Goal: Information Seeking & Learning: Learn about a topic

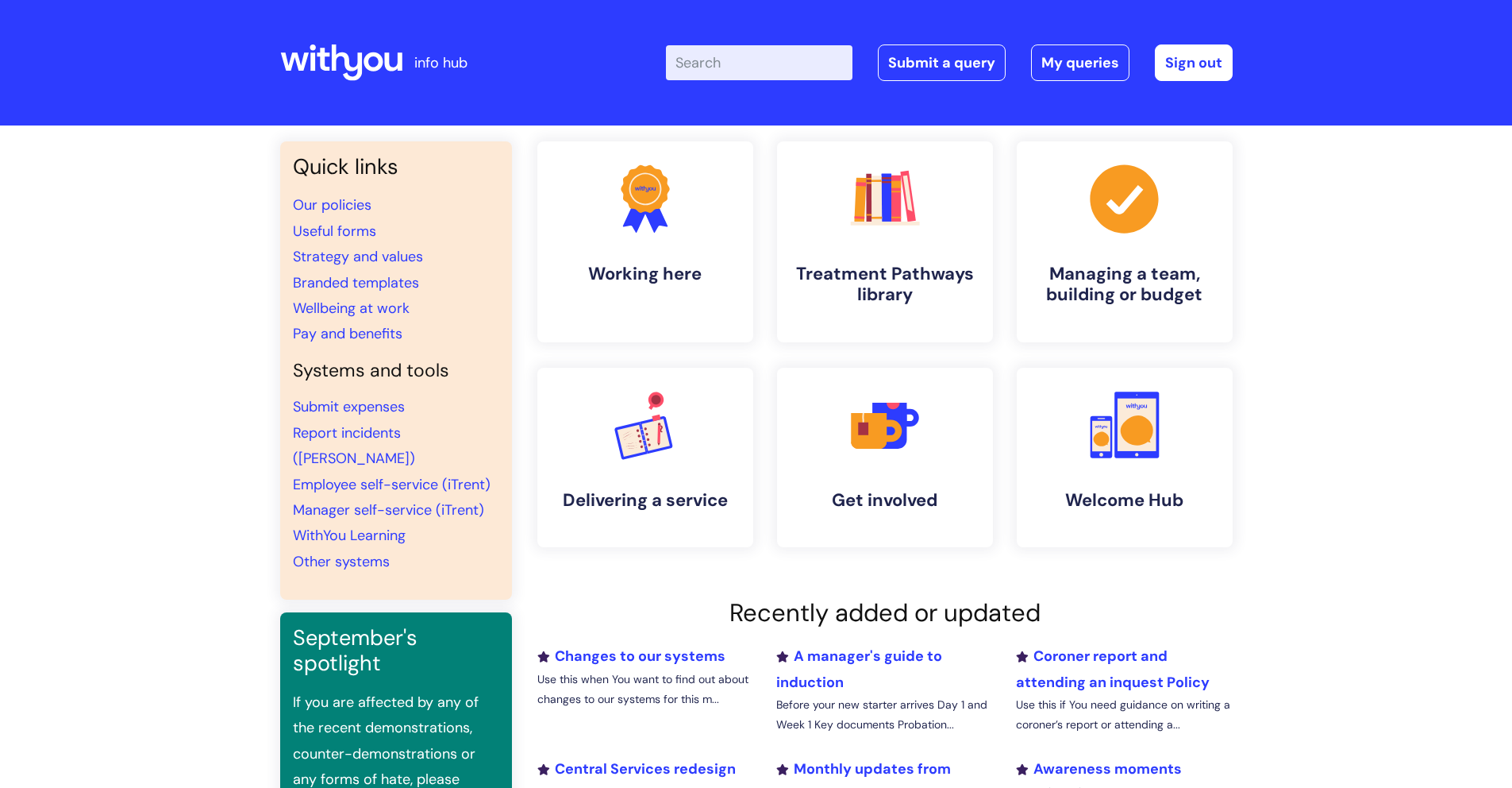
click at [762, 63] on input "Enter your search term here..." at bounding box center [760, 62] width 187 height 35
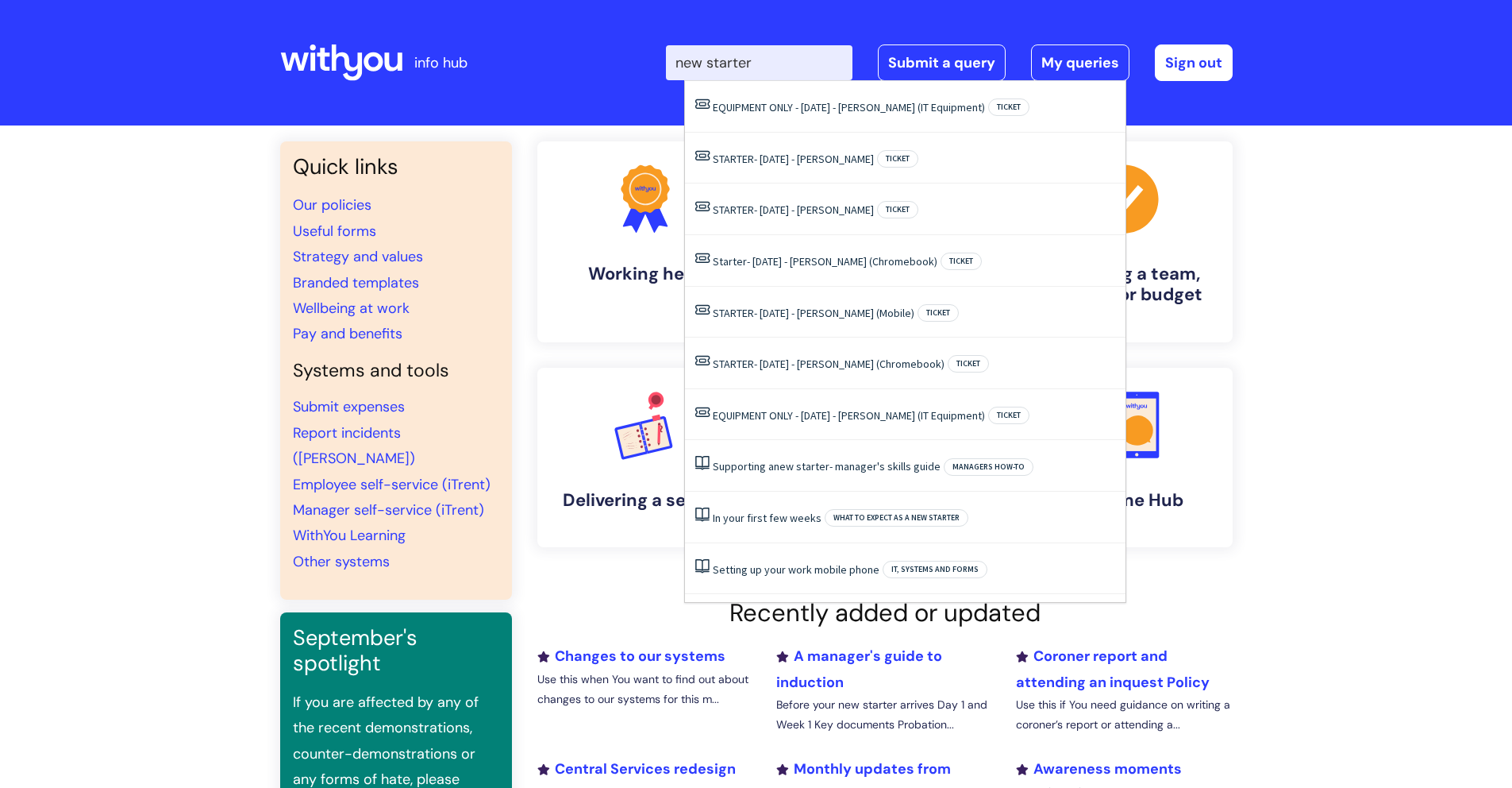
type input "new starter"
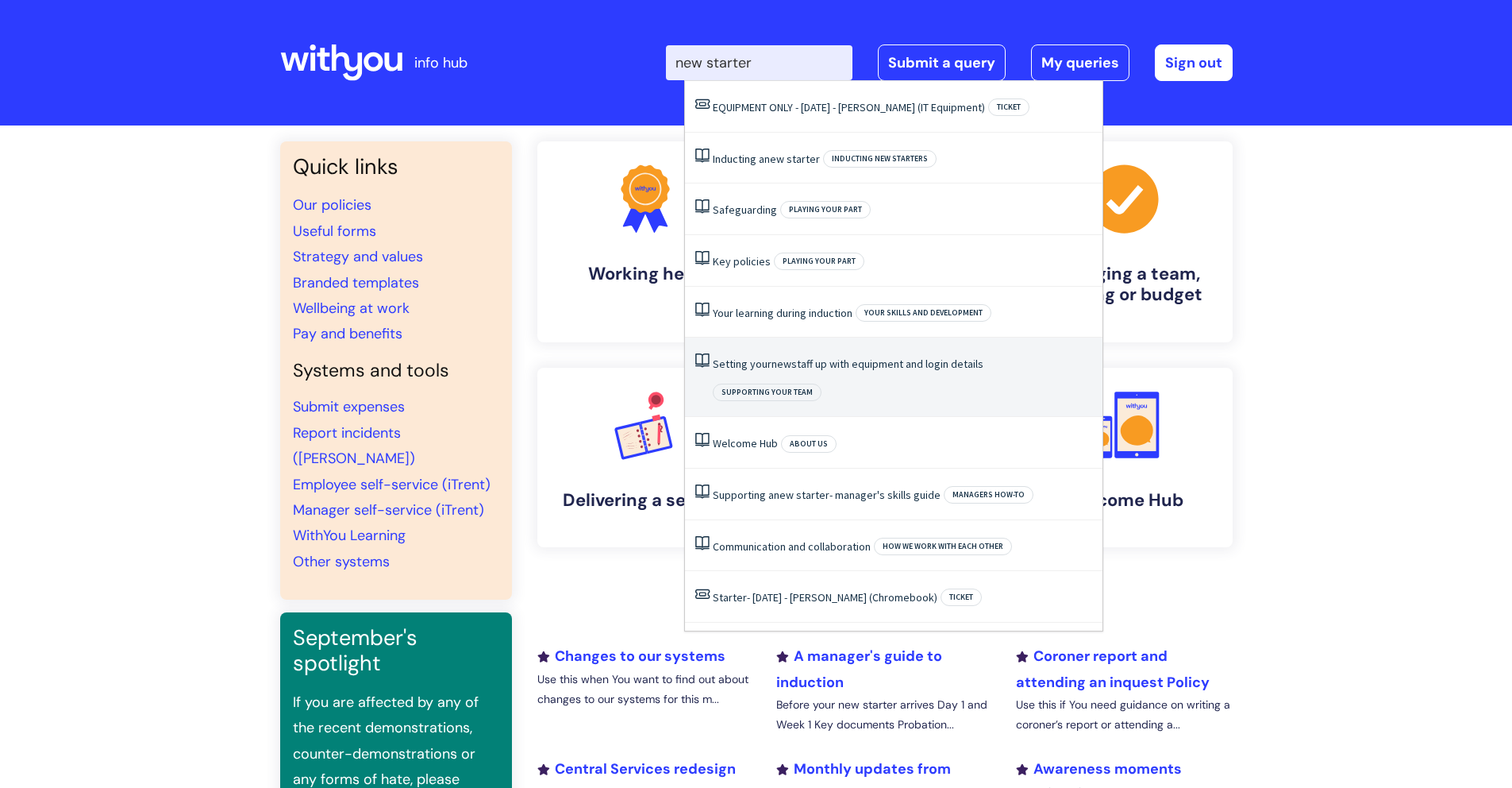
click at [808, 371] on li "Setting your new staff up with equipment and login details Supporting your team" at bounding box center [893, 376] width 417 height 79
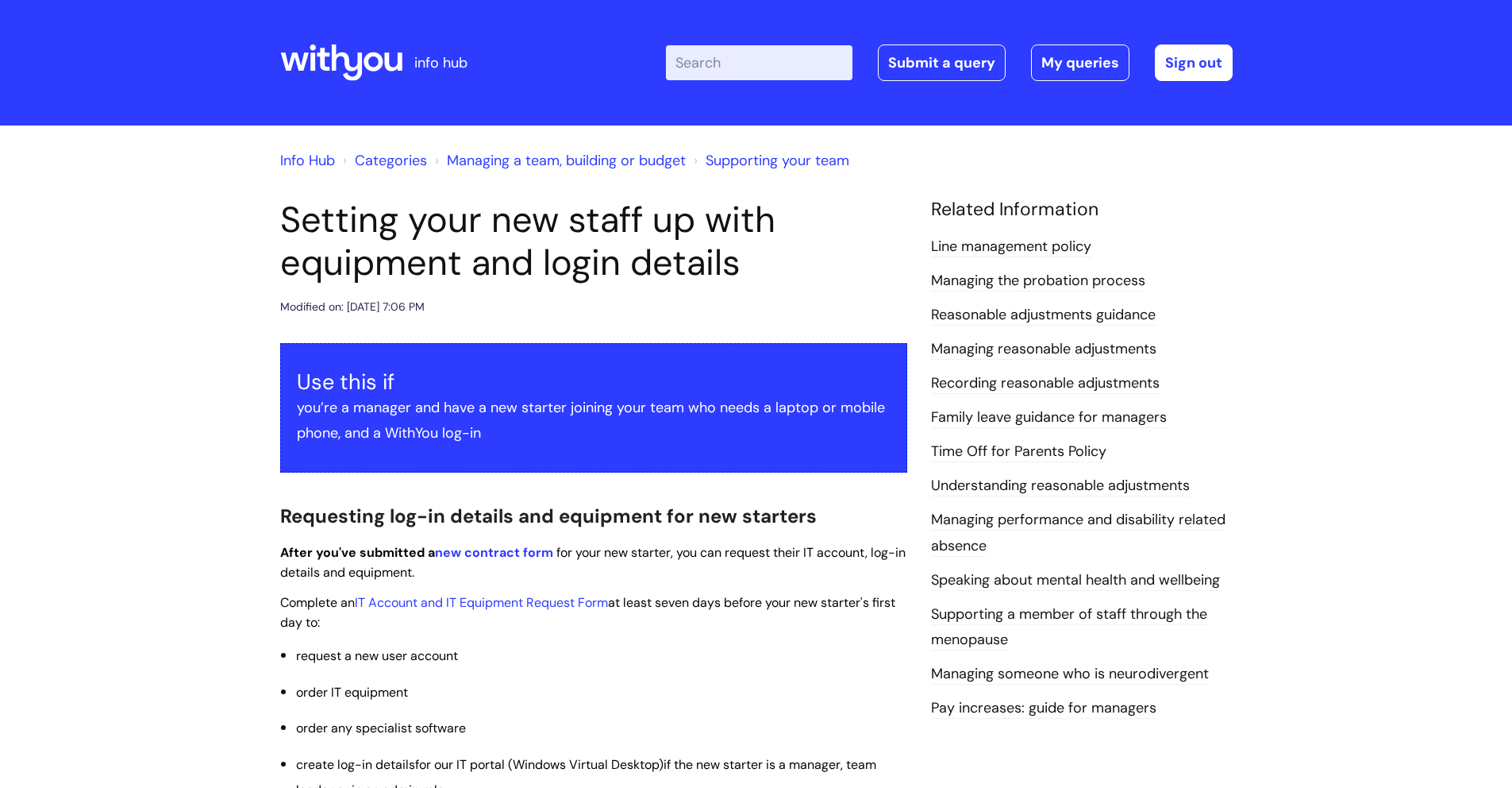
click at [313, 64] on icon at bounding box center [313, 62] width 5 height 19
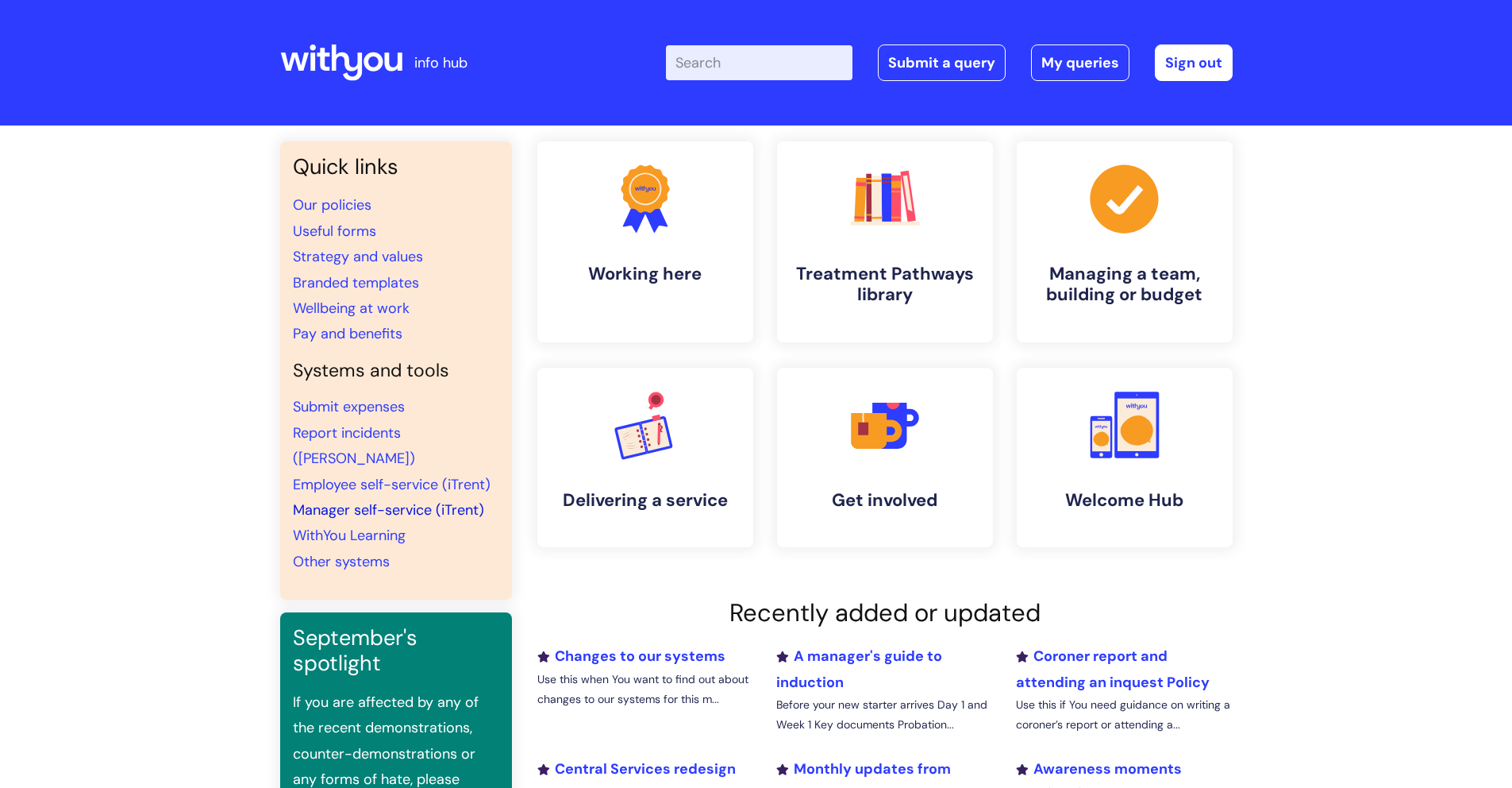
click at [414, 500] on link "Manager self-service (iTrent)" at bounding box center [388, 510] width 191 height 19
